Goal: Find specific page/section: Find specific page/section

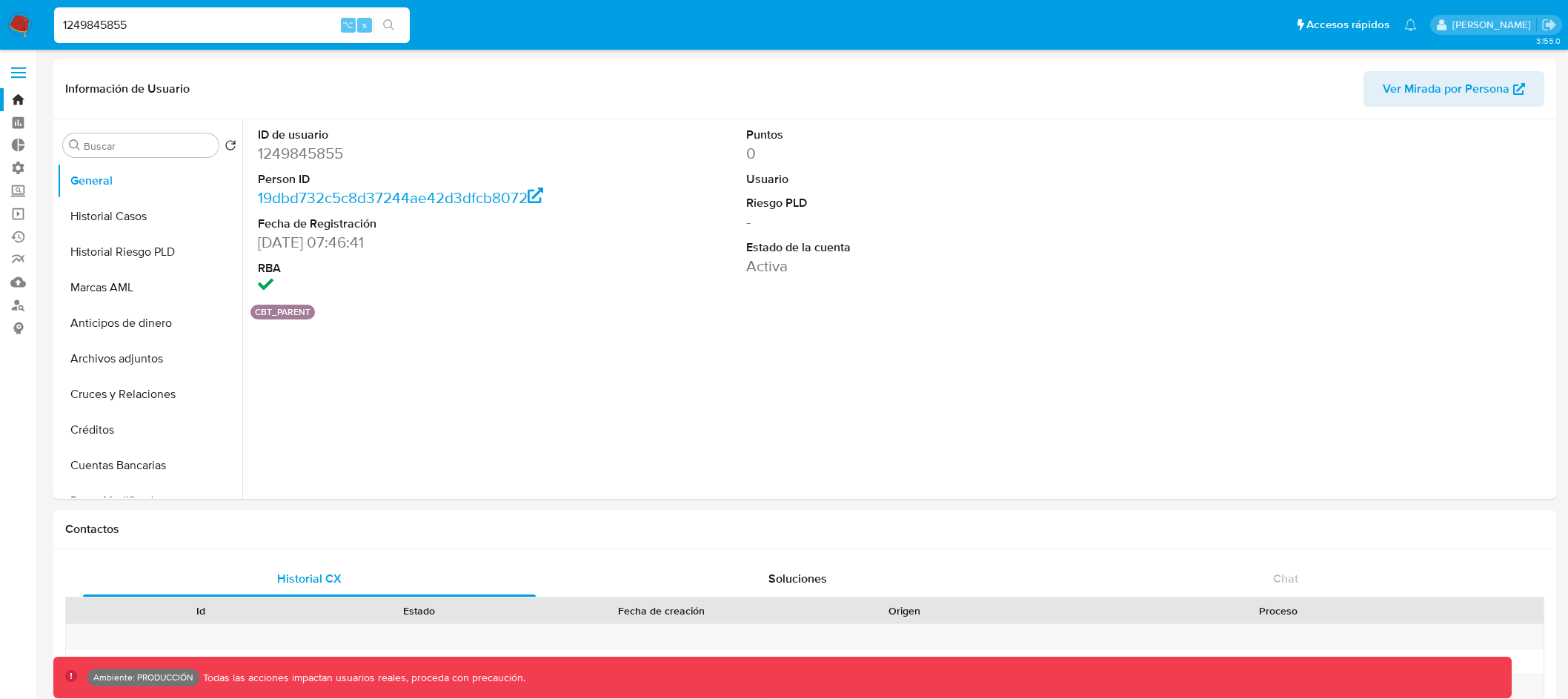
select select "10"
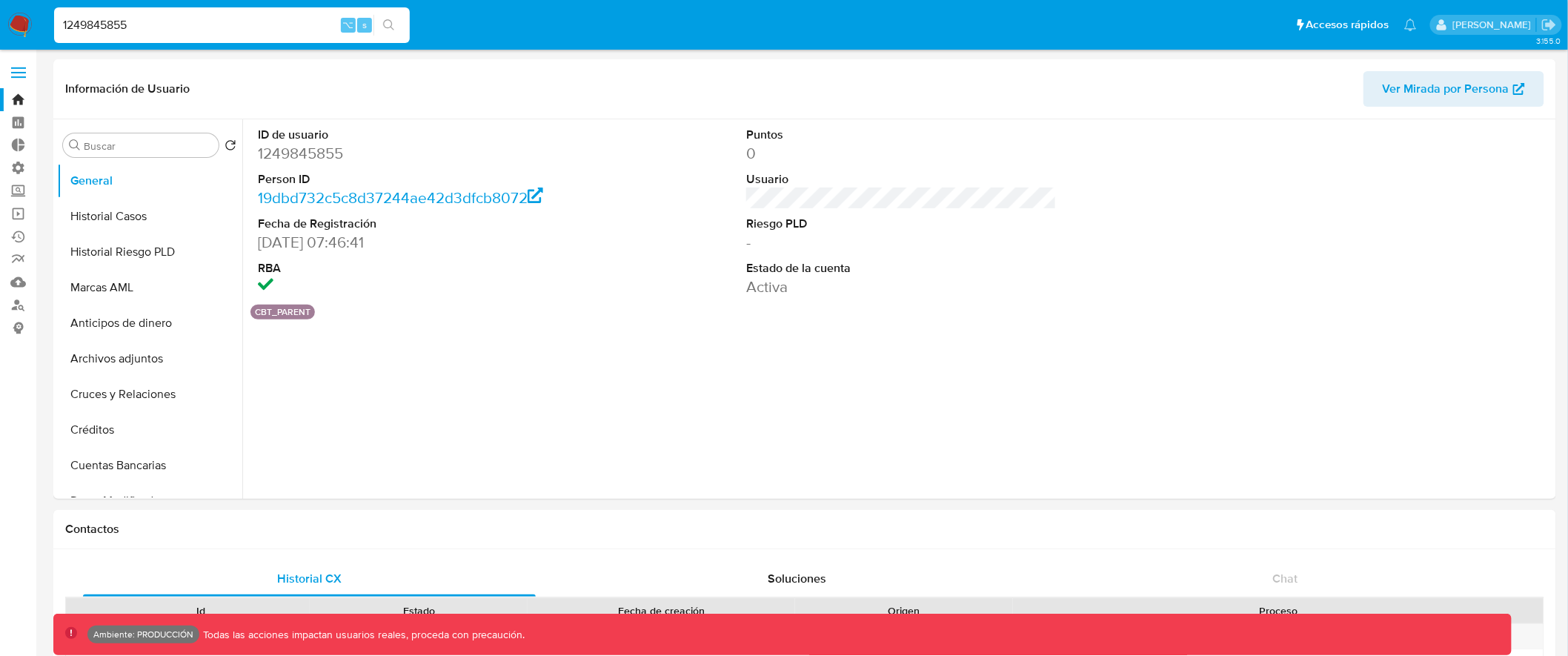
click at [284, 16] on input "1249845855" at bounding box center [232, 25] width 356 height 19
click at [132, 20] on input "1249845855" at bounding box center [232, 25] width 356 height 19
click at [131, 20] on input "1249845855" at bounding box center [232, 25] width 356 height 19
paste input "600376736"
type input "600376736"
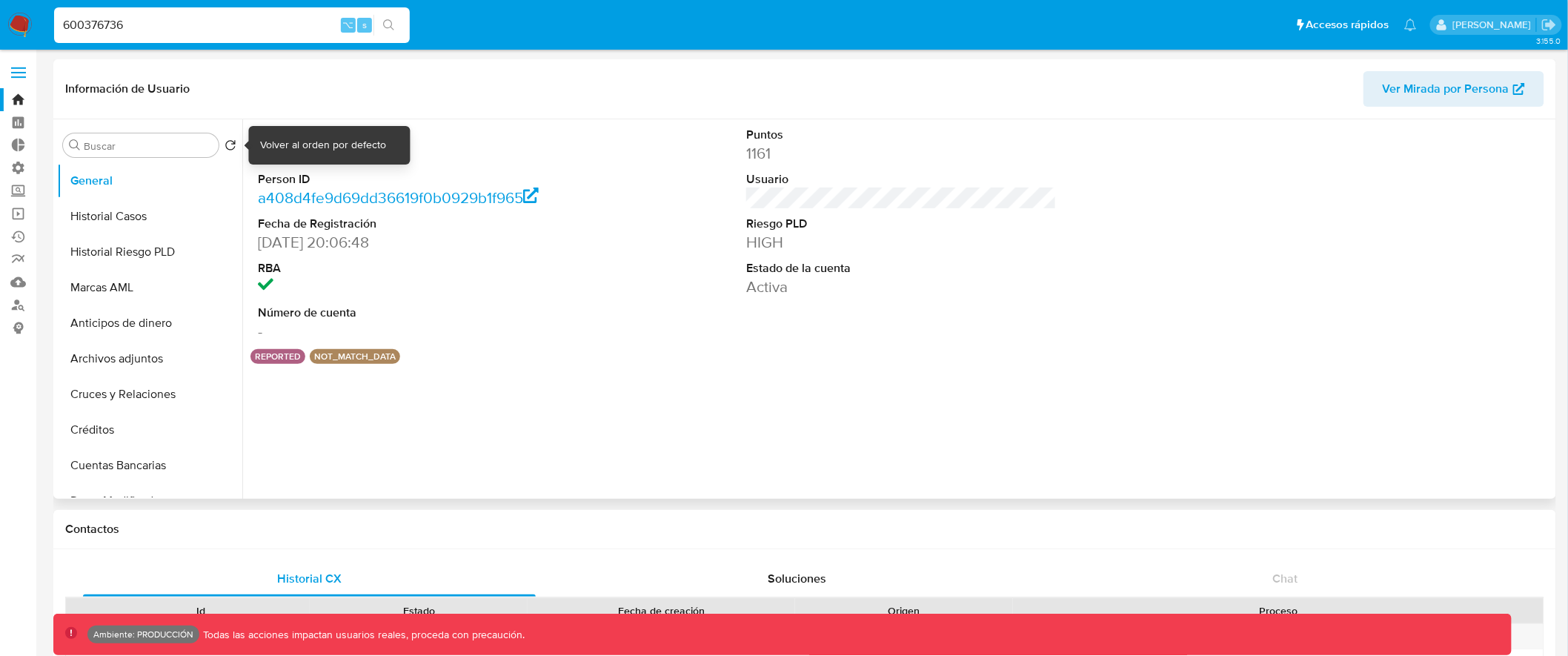
select select "10"
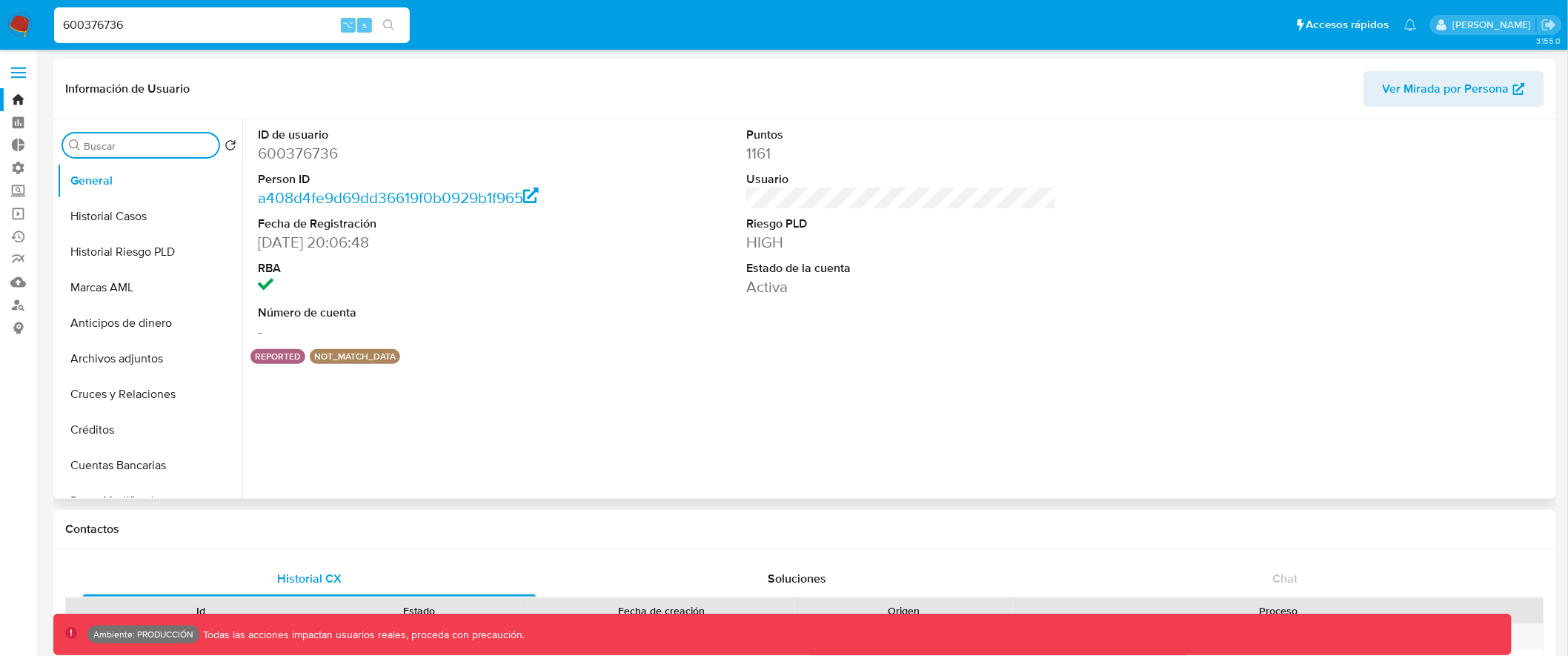
click at [160, 141] on input "Buscar" at bounding box center [148, 145] width 129 height 14
type input "list"
click at [168, 214] on button "Lista Interna" at bounding box center [144, 216] width 173 height 36
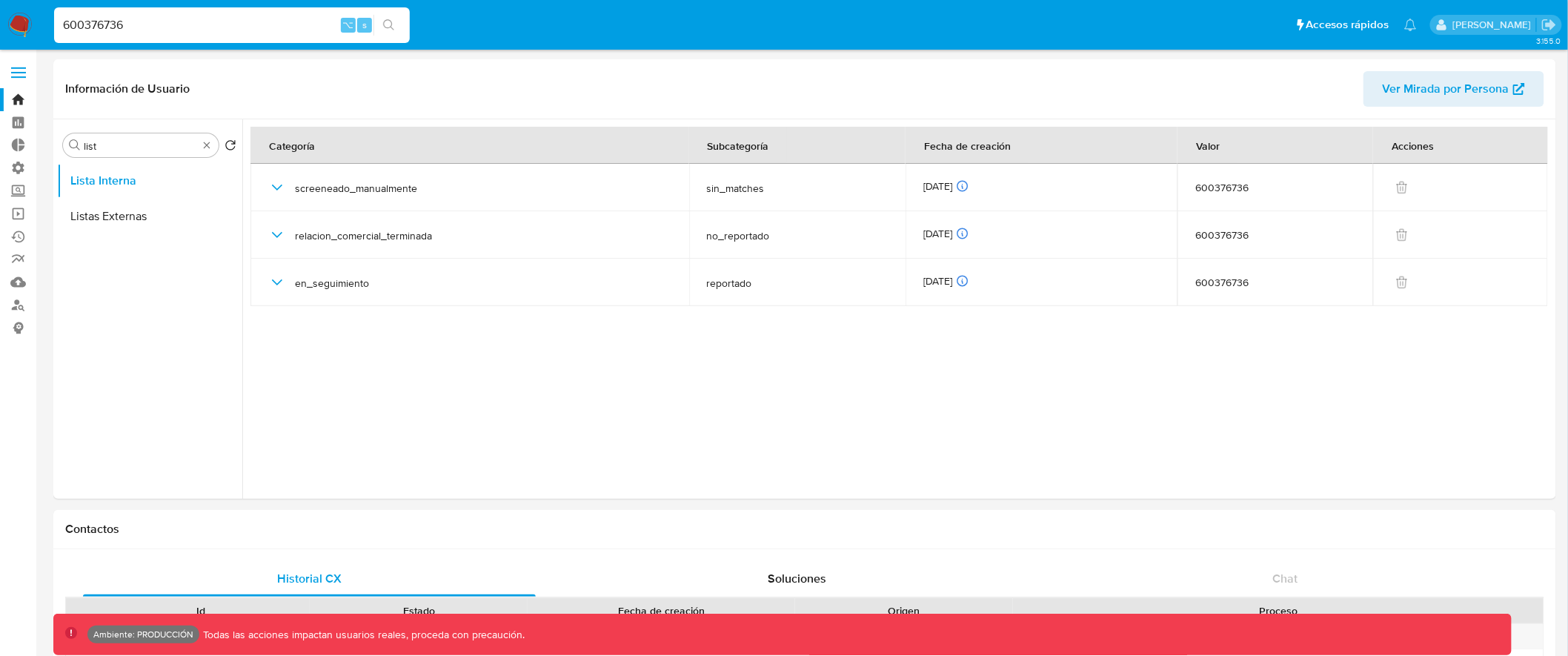
click at [93, 24] on input "600376736" at bounding box center [232, 25] width 356 height 19
paste input "13488818"
type input "613488818"
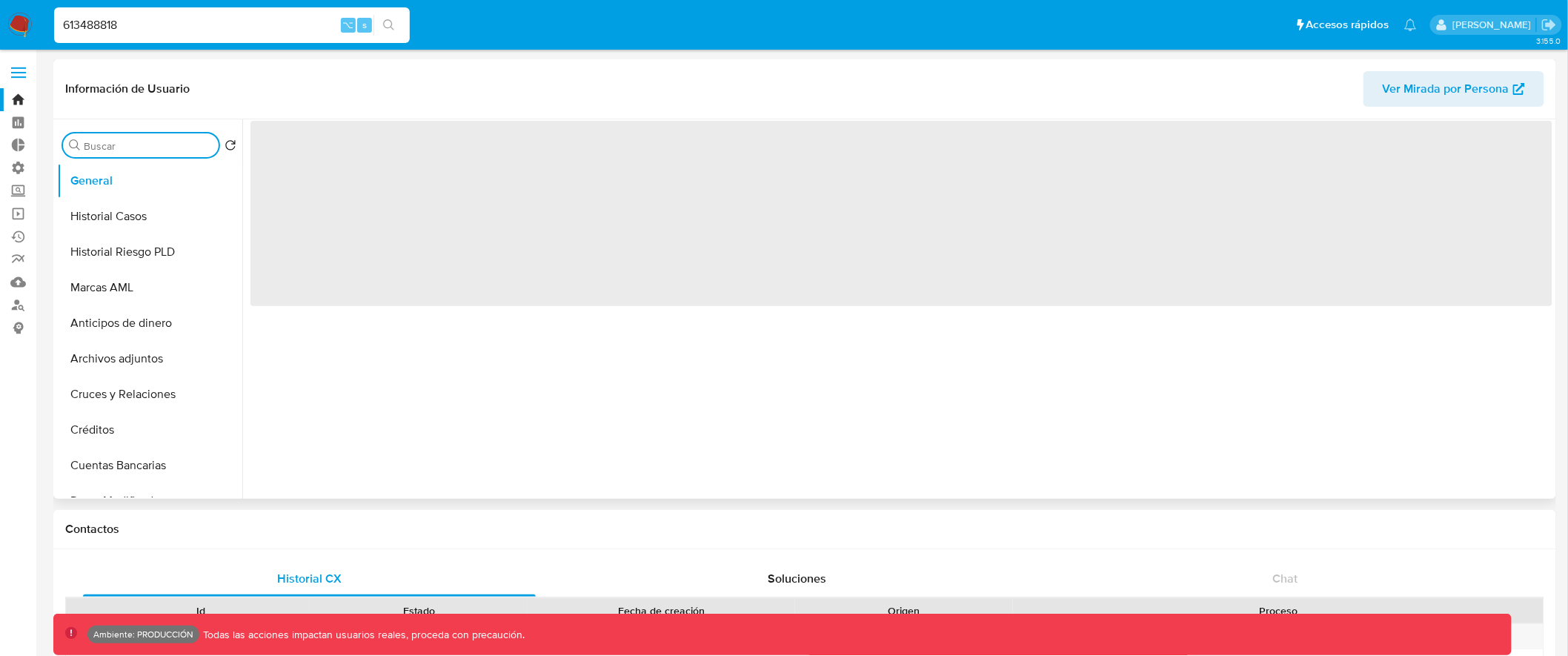
click at [140, 149] on input "Buscar" at bounding box center [148, 145] width 129 height 14
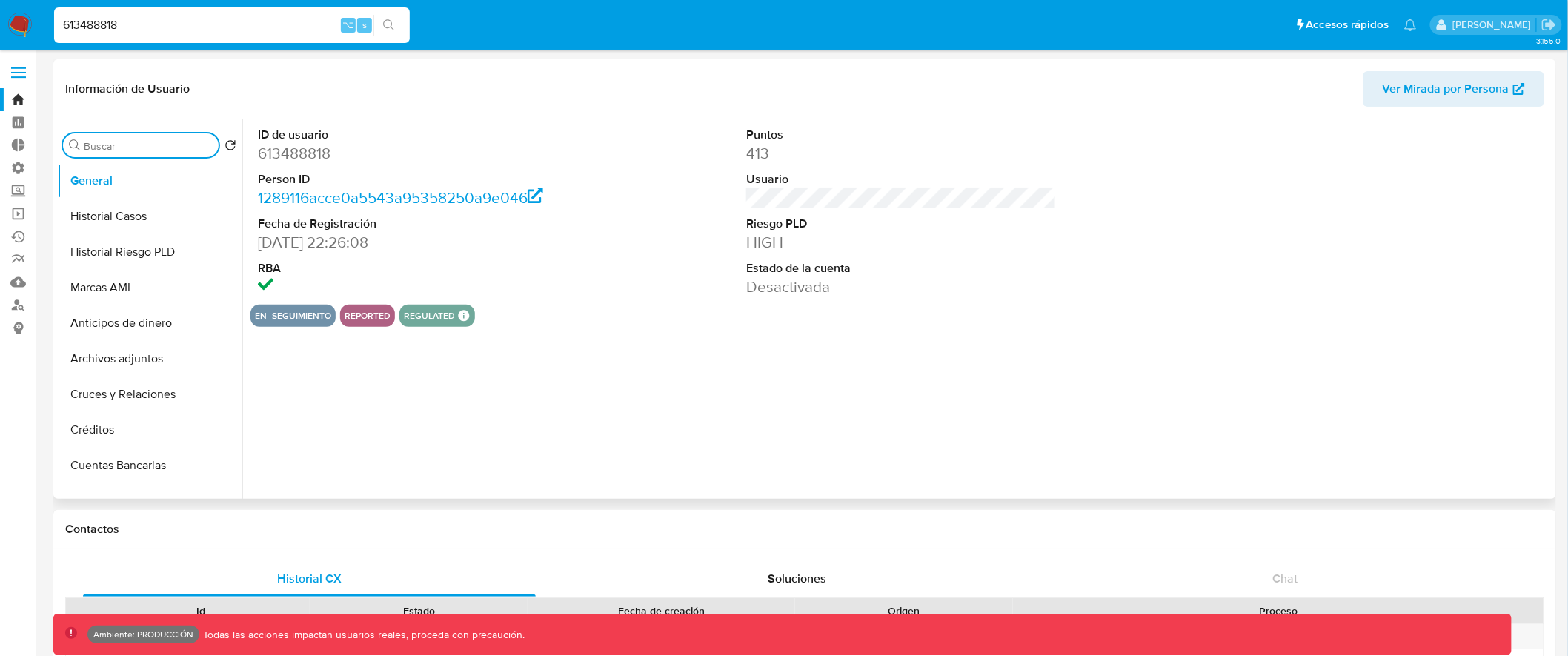
type input "l"
select select "10"
type input "lista"
click at [143, 205] on button "Lista Interna" at bounding box center [144, 216] width 173 height 36
